Goal: Task Accomplishment & Management: Complete application form

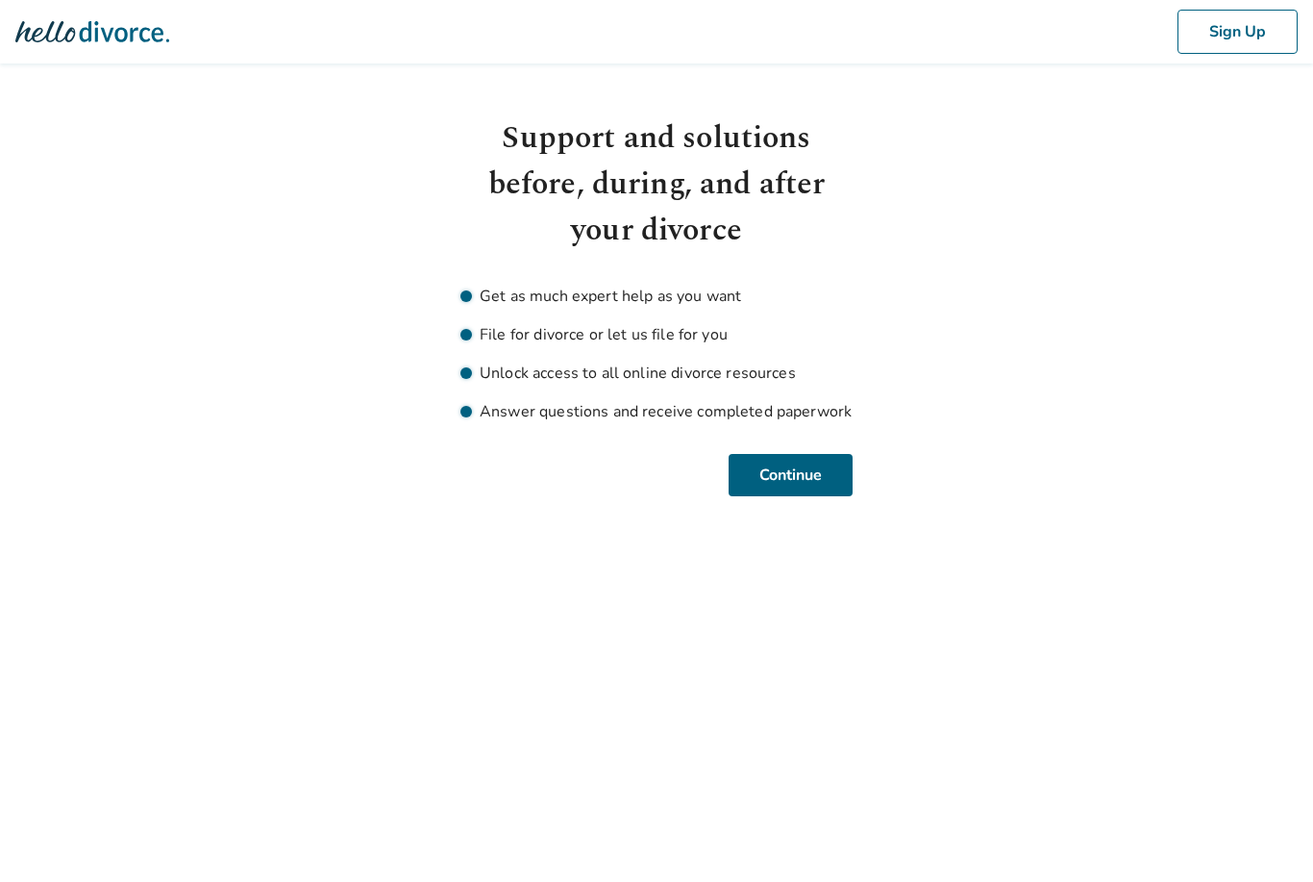
click at [1223, 542] on html "Sign Up Support and solutions before, during, and after your divorce Get as muc…" at bounding box center [656, 271] width 1313 height 542
click at [1223, 374] on body "Sign Up Support and solutions before, during, and after your divorce Get as muc…" at bounding box center [656, 248] width 1313 height 496
click at [1223, 162] on body "Sign Up Support and solutions before, during, and after your divorce Get as muc…" at bounding box center [656, 248] width 1313 height 496
click at [1223, 169] on body "Sign Up Support and solutions before, during, and after your divorce Get as muc…" at bounding box center [656, 248] width 1313 height 496
click at [1223, 375] on body "Sign Up Support and solutions before, during, and after your divorce Get as muc…" at bounding box center [656, 248] width 1313 height 496
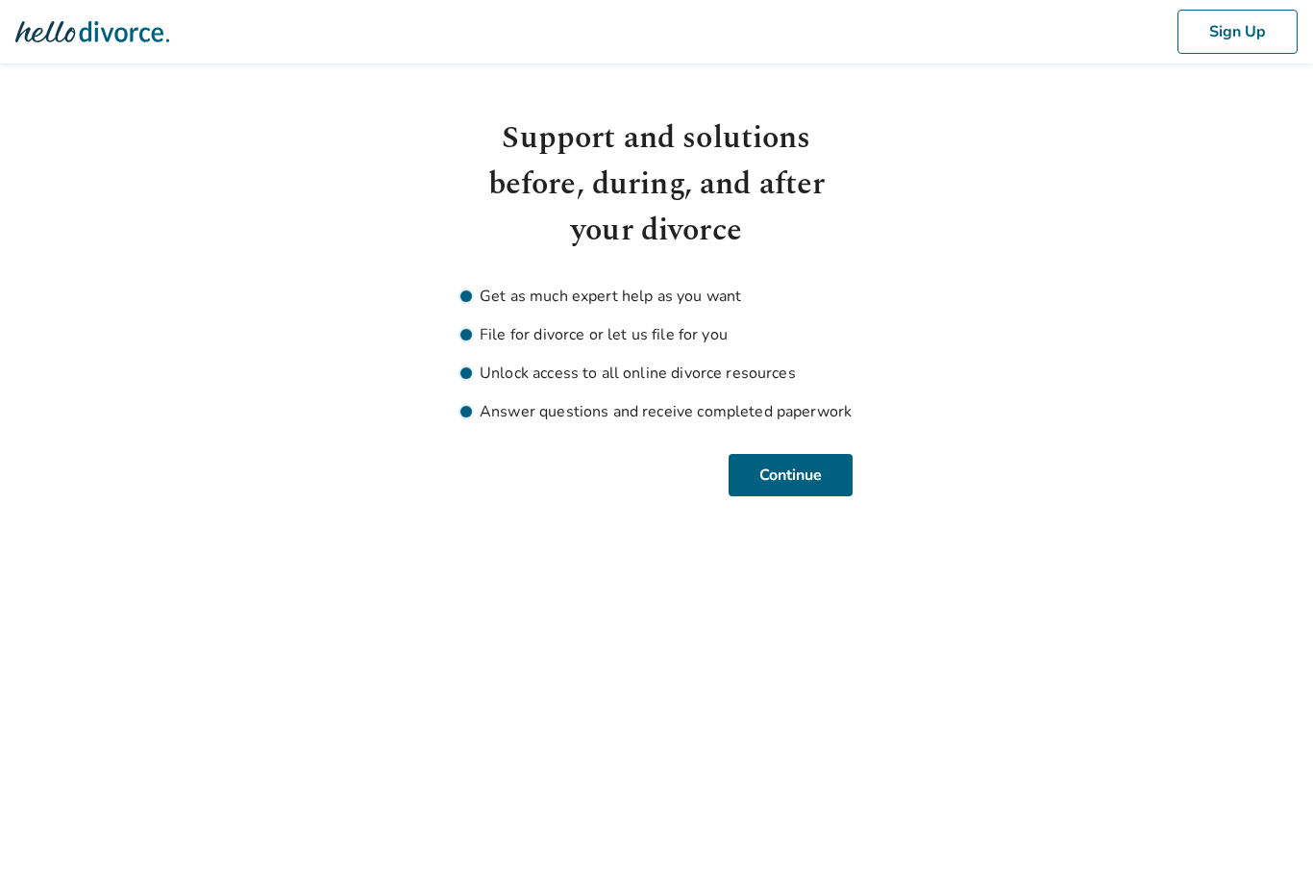
click at [1223, 485] on body "Sign Up Support and solutions before, during, and after your divorce Get as muc…" at bounding box center [656, 248] width 1313 height 496
click at [1226, 126] on body "Sign Up Support and solutions before, during, and after your divorce Get as muc…" at bounding box center [656, 248] width 1313 height 496
click at [1223, 469] on body "Sign Up Support and solutions before, during, and after your divorce Get as muc…" at bounding box center [656, 248] width 1313 height 496
click at [1238, 36] on button "Sign Up" at bounding box center [1238, 32] width 120 height 44
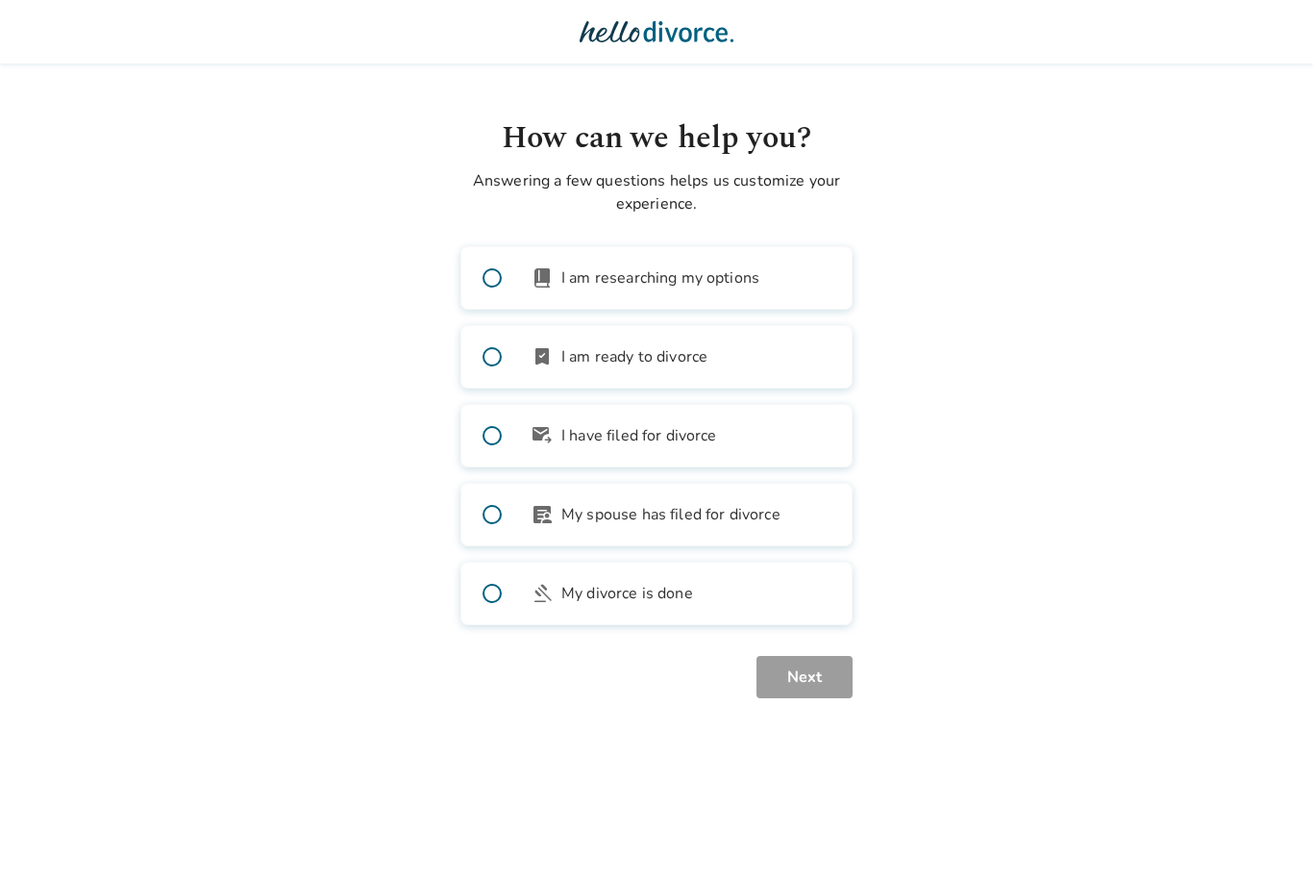
click at [1223, 485] on body "How can we help you? Answering a few questions helps us customize your experien…" at bounding box center [656, 349] width 1313 height 698
click at [1223, 653] on body "How can we help you? Answering a few questions helps us customize your experien…" at bounding box center [656, 349] width 1313 height 698
click at [1222, 619] on body "How can we help you? Answering a few questions helps us customize your experien…" at bounding box center [656, 349] width 1313 height 698
click at [1223, 427] on body "How can we help you? Answering a few questions helps us customize your experien…" at bounding box center [656, 349] width 1313 height 698
click at [1223, 380] on body "How can we help you? Answering a few questions helps us customize your experien…" at bounding box center [656, 349] width 1313 height 698
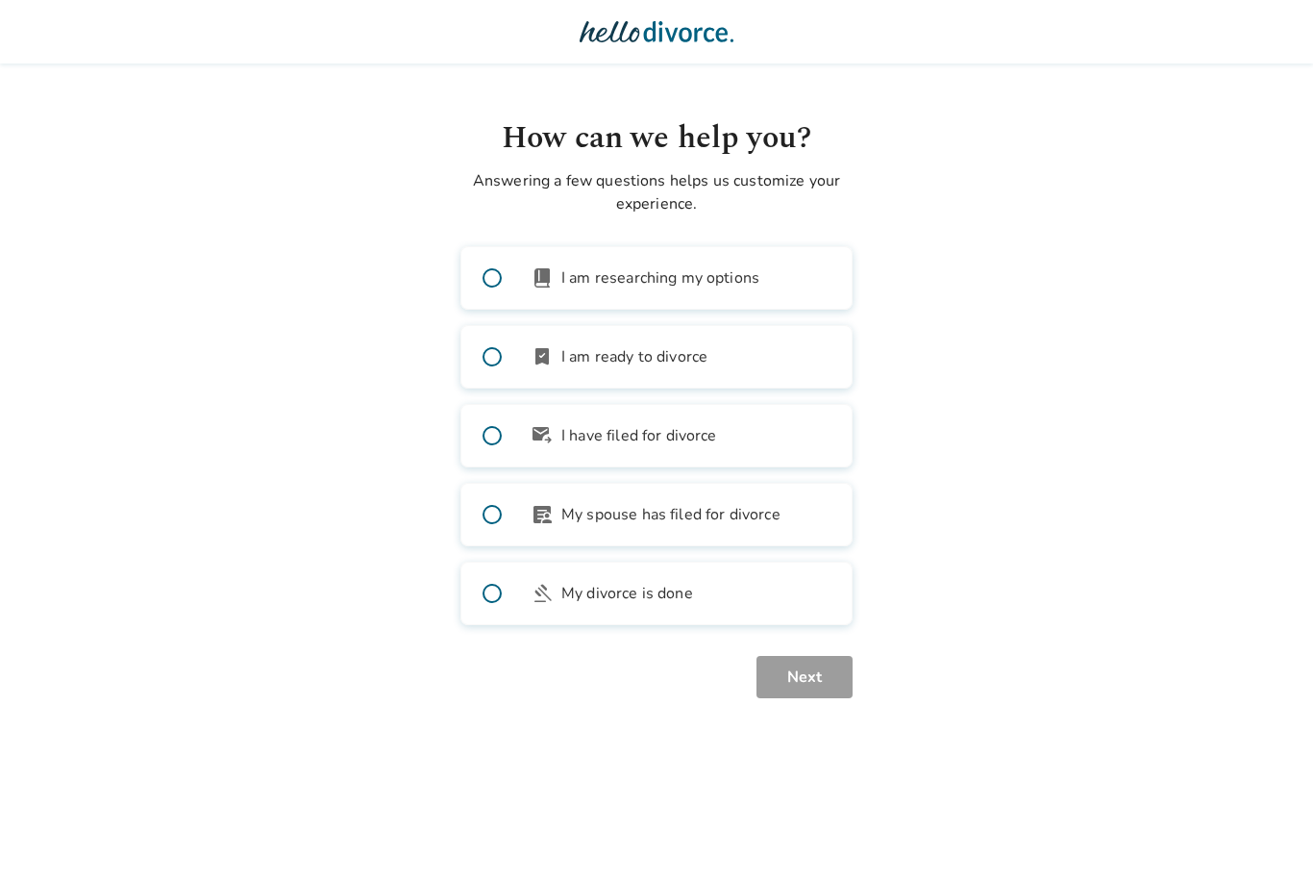
click at [1243, 157] on body "How can we help you? Answering a few questions helps us customize your experien…" at bounding box center [656, 349] width 1313 height 698
click at [1243, 153] on body "How can we help you? Answering a few questions helps us customize your experien…" at bounding box center [656, 349] width 1313 height 698
click at [1240, 33] on div at bounding box center [656, 31] width 1313 height 63
click at [1243, 76] on body "How can we help you? Answering a few questions helps us customize your experien…" at bounding box center [656, 349] width 1313 height 698
click at [1223, 645] on body "How can we help you? Answering a few questions helps us customize your experien…" at bounding box center [656, 349] width 1313 height 698
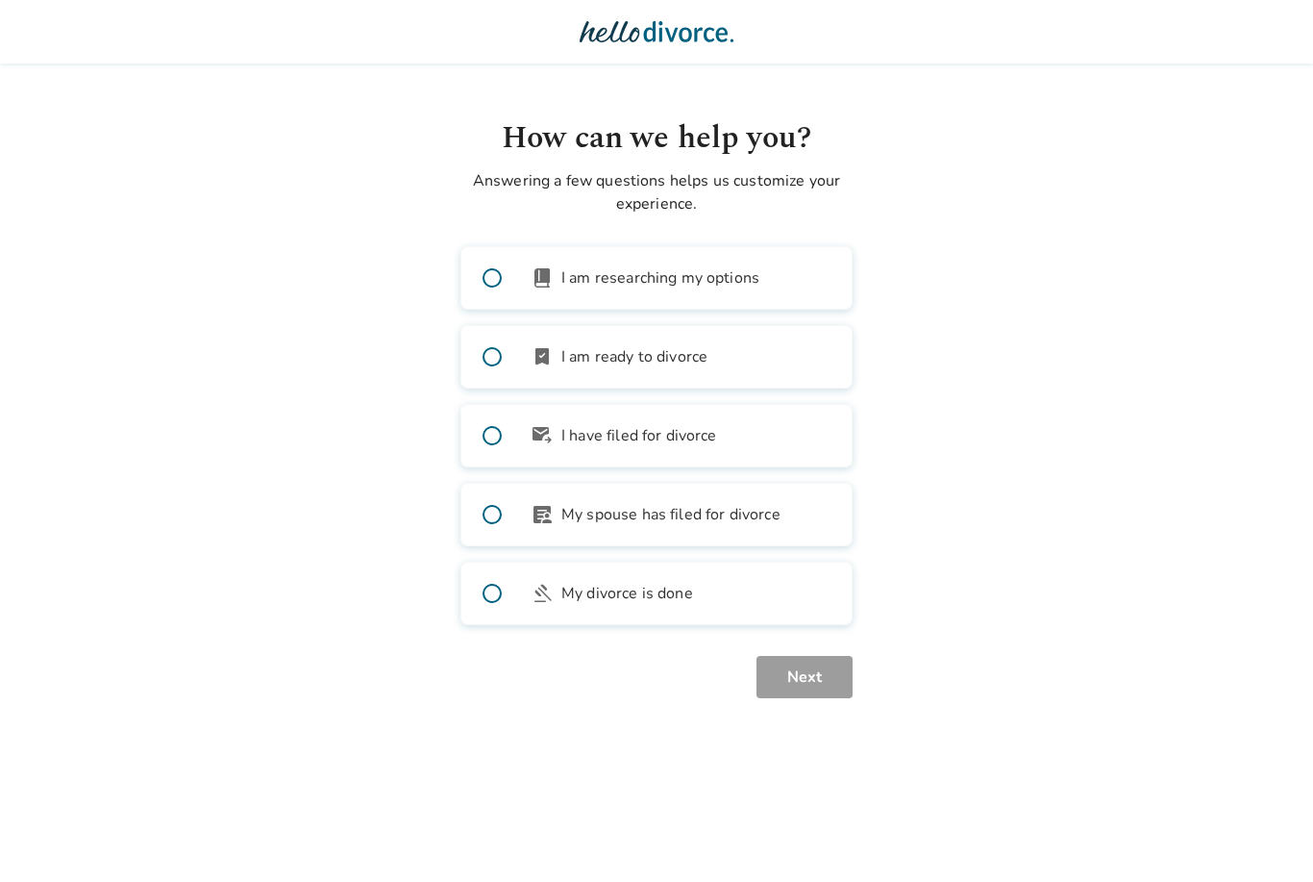
click at [1264, 462] on body "How can we help you? Answering a few questions helps us customize your experien…" at bounding box center [656, 349] width 1313 height 698
click at [1225, 227] on body "How can we help you? Answering a few questions helps us customize your experien…" at bounding box center [656, 349] width 1313 height 698
click at [1243, 504] on body "How can we help you? Answering a few questions helps us customize your experien…" at bounding box center [656, 349] width 1313 height 698
click at [1243, 62] on div at bounding box center [656, 31] width 1313 height 63
click at [1222, 198] on body "How can we help you? Answering a few questions helps us customize your experien…" at bounding box center [656, 349] width 1313 height 698
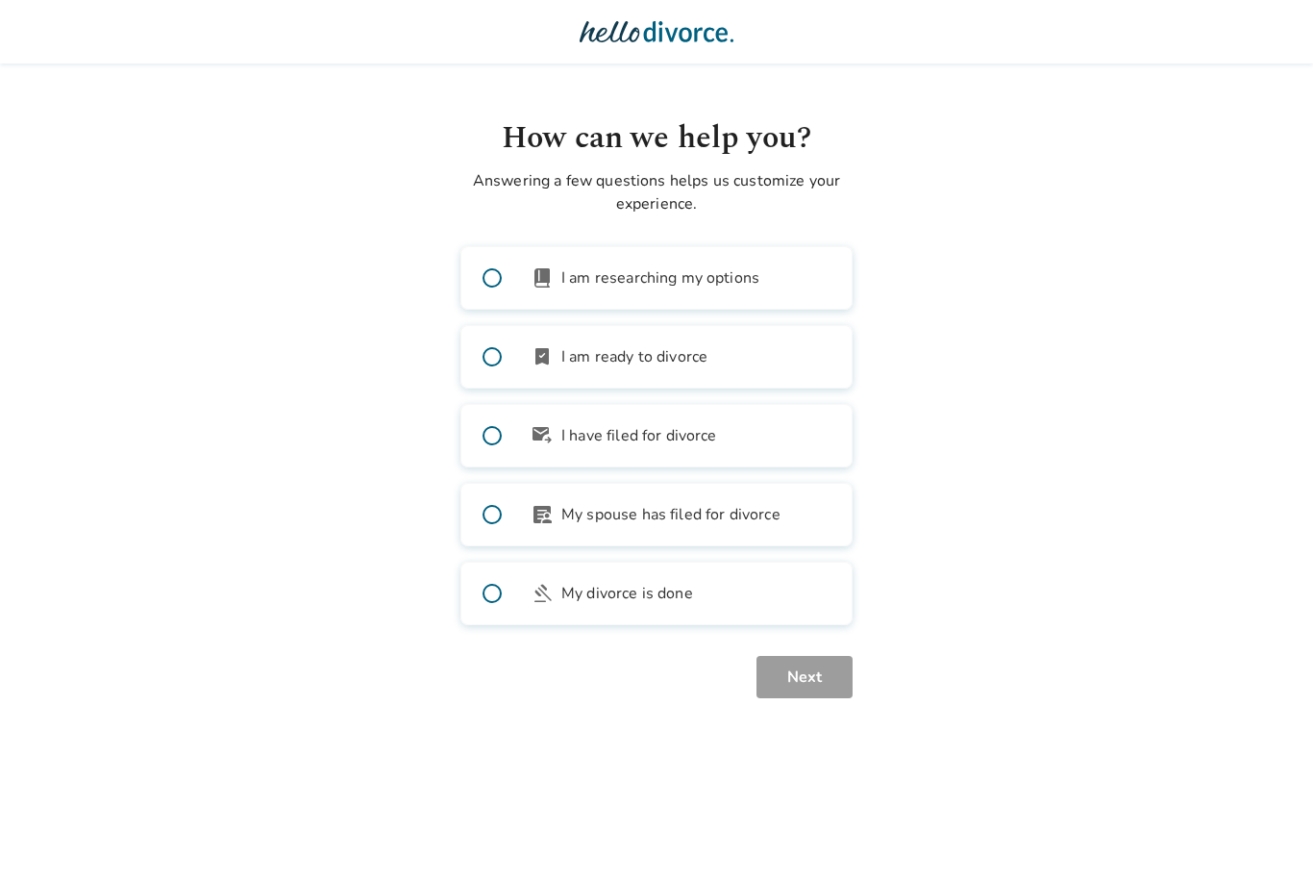
click at [1246, 360] on body "How can we help you? Answering a few questions helps us customize your experien…" at bounding box center [656, 349] width 1313 height 698
click at [1225, 495] on body "How can we help you? Answering a few questions helps us customize your experien…" at bounding box center [656, 349] width 1313 height 698
click at [1241, 156] on body "How can we help you? Answering a few questions helps us customize your experien…" at bounding box center [656, 349] width 1313 height 698
click at [1243, 182] on body "How can we help you? Answering a few questions helps us customize your experien…" at bounding box center [656, 349] width 1313 height 698
click at [1230, 118] on body "How can we help you? Answering a few questions helps us customize your experien…" at bounding box center [656, 349] width 1313 height 698
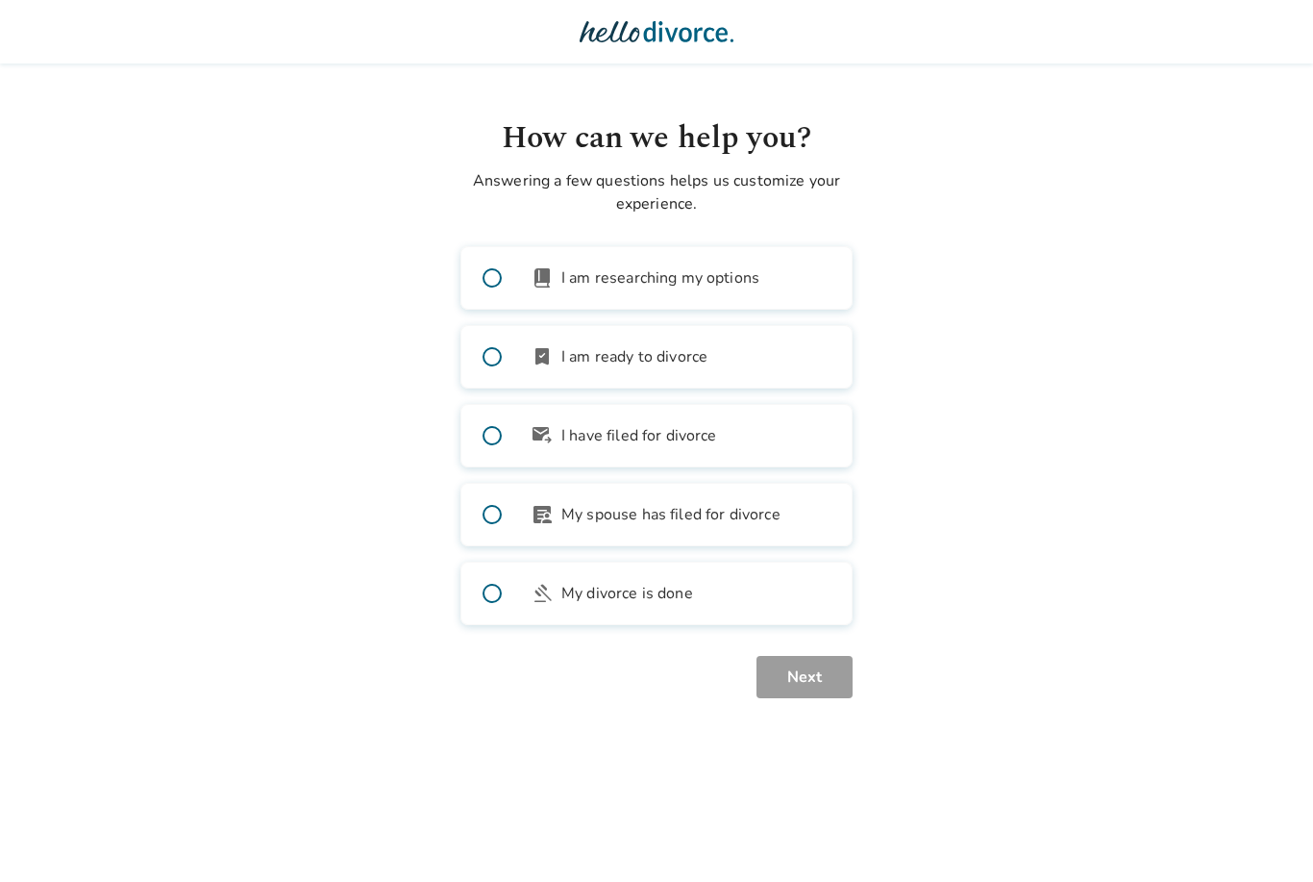
click at [1243, 174] on body "How can we help you? Answering a few questions helps us customize your experien…" at bounding box center [656, 349] width 1313 height 698
click at [1238, 33] on div at bounding box center [656, 31] width 1313 height 63
click at [1223, 637] on body "How can we help you? Answering a few questions helps us customize your experien…" at bounding box center [656, 349] width 1313 height 698
